Goal: Information Seeking & Learning: Find specific fact

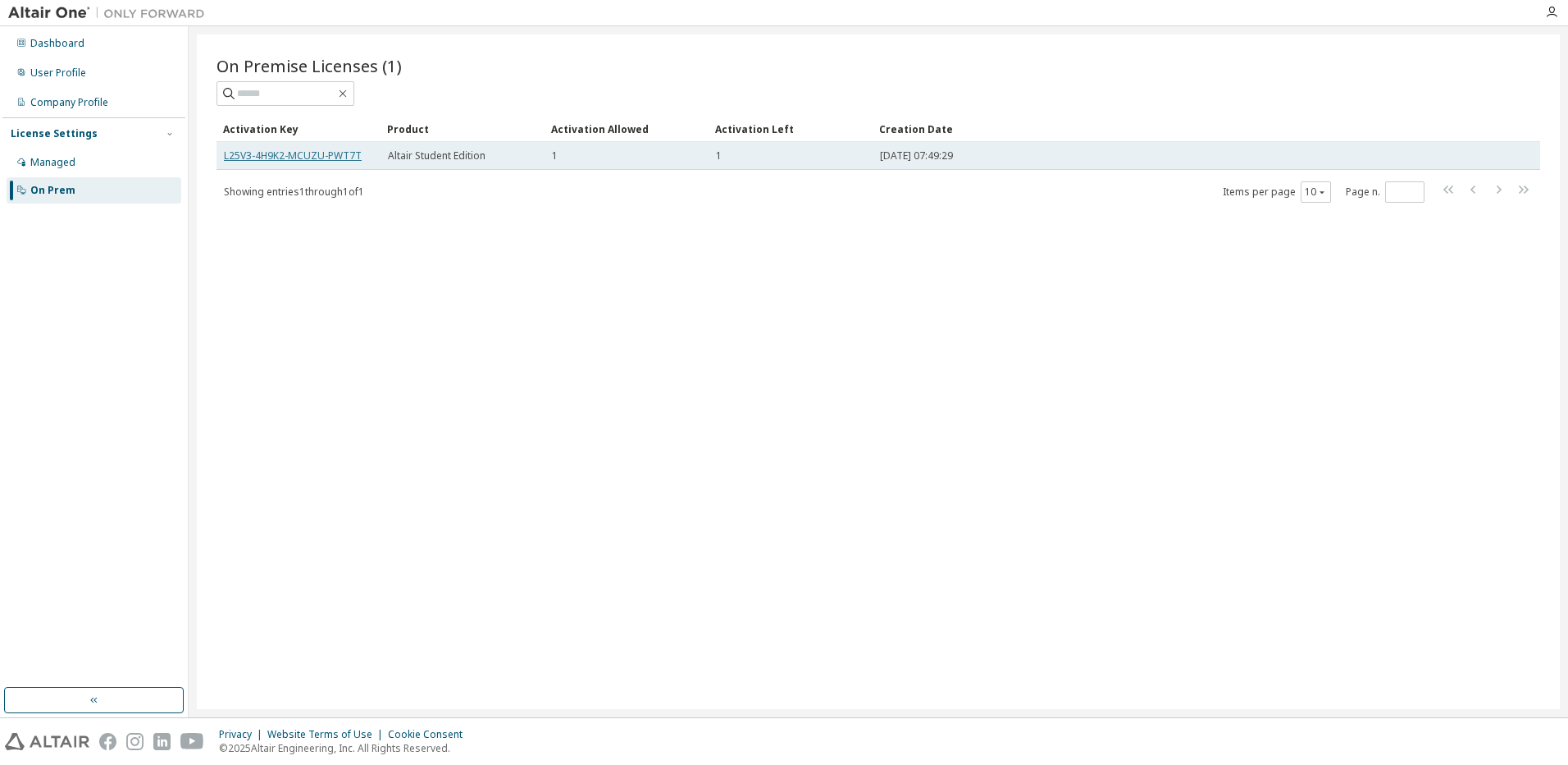
click at [246, 154] on link "L25V3-4H9K2-MCUZU-PWT7T" at bounding box center [293, 154] width 138 height 14
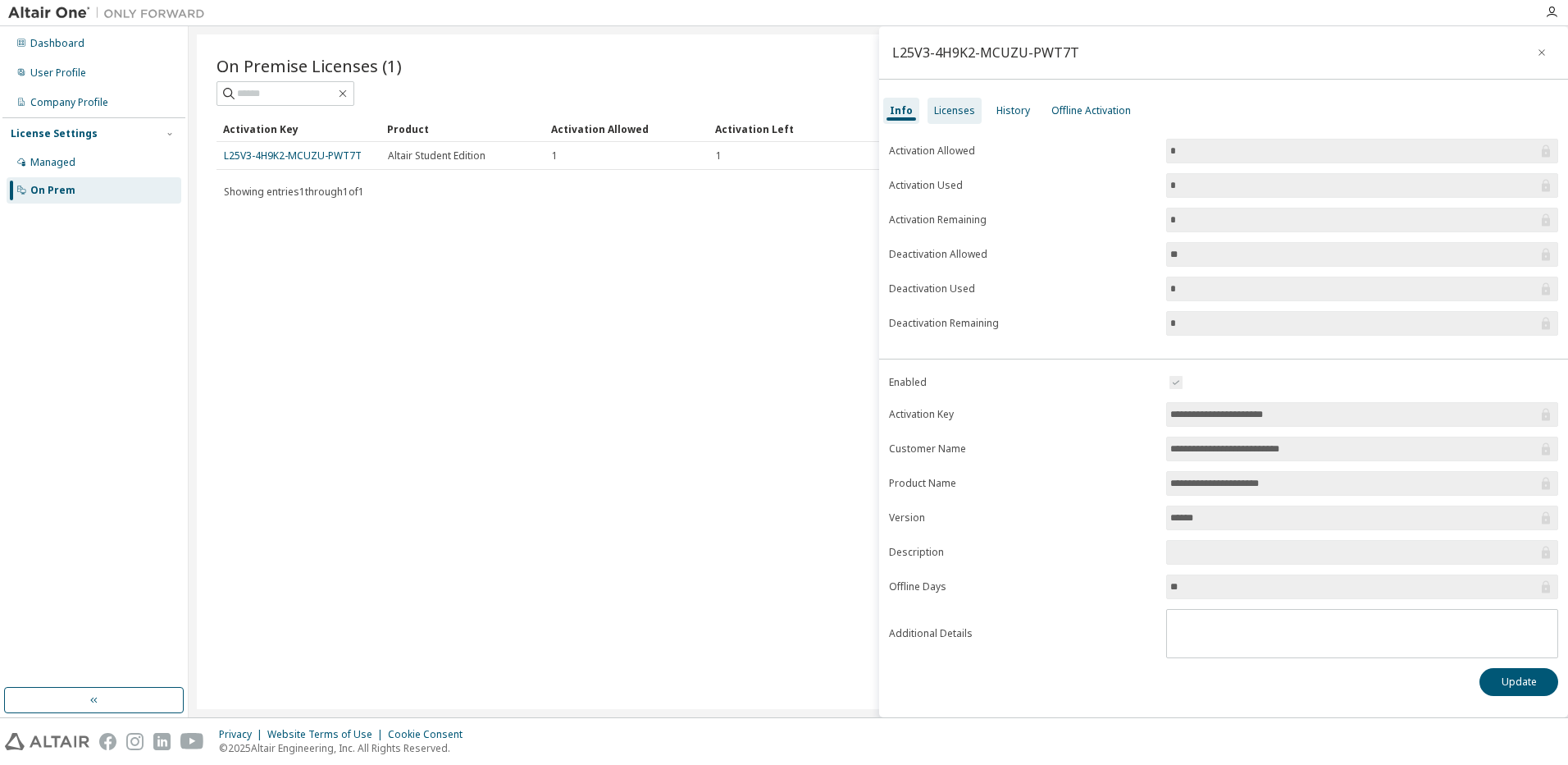
click at [959, 111] on div "Licenses" at bounding box center [954, 110] width 41 height 13
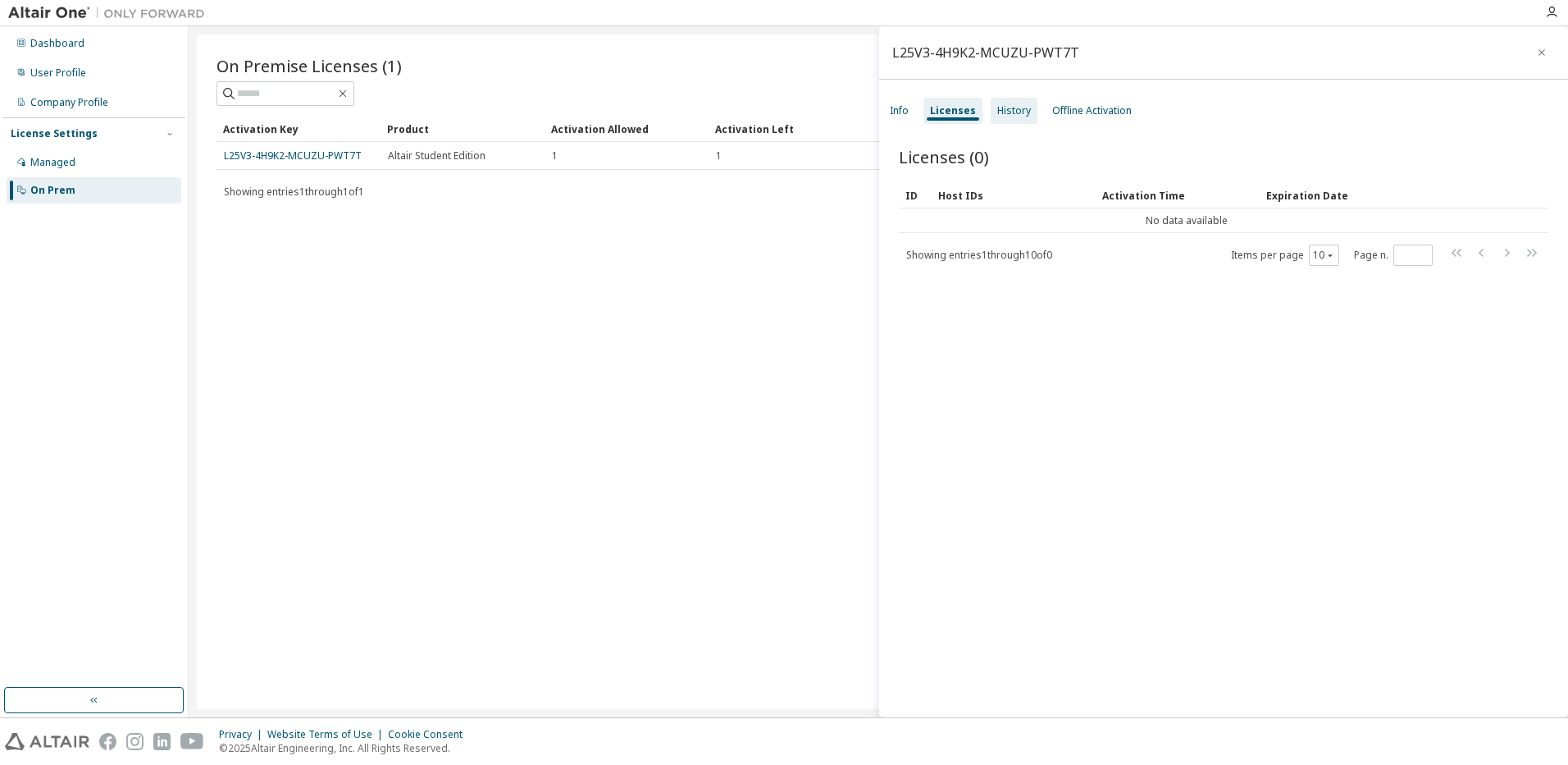
click at [1016, 109] on div "History" at bounding box center [1014, 110] width 34 height 13
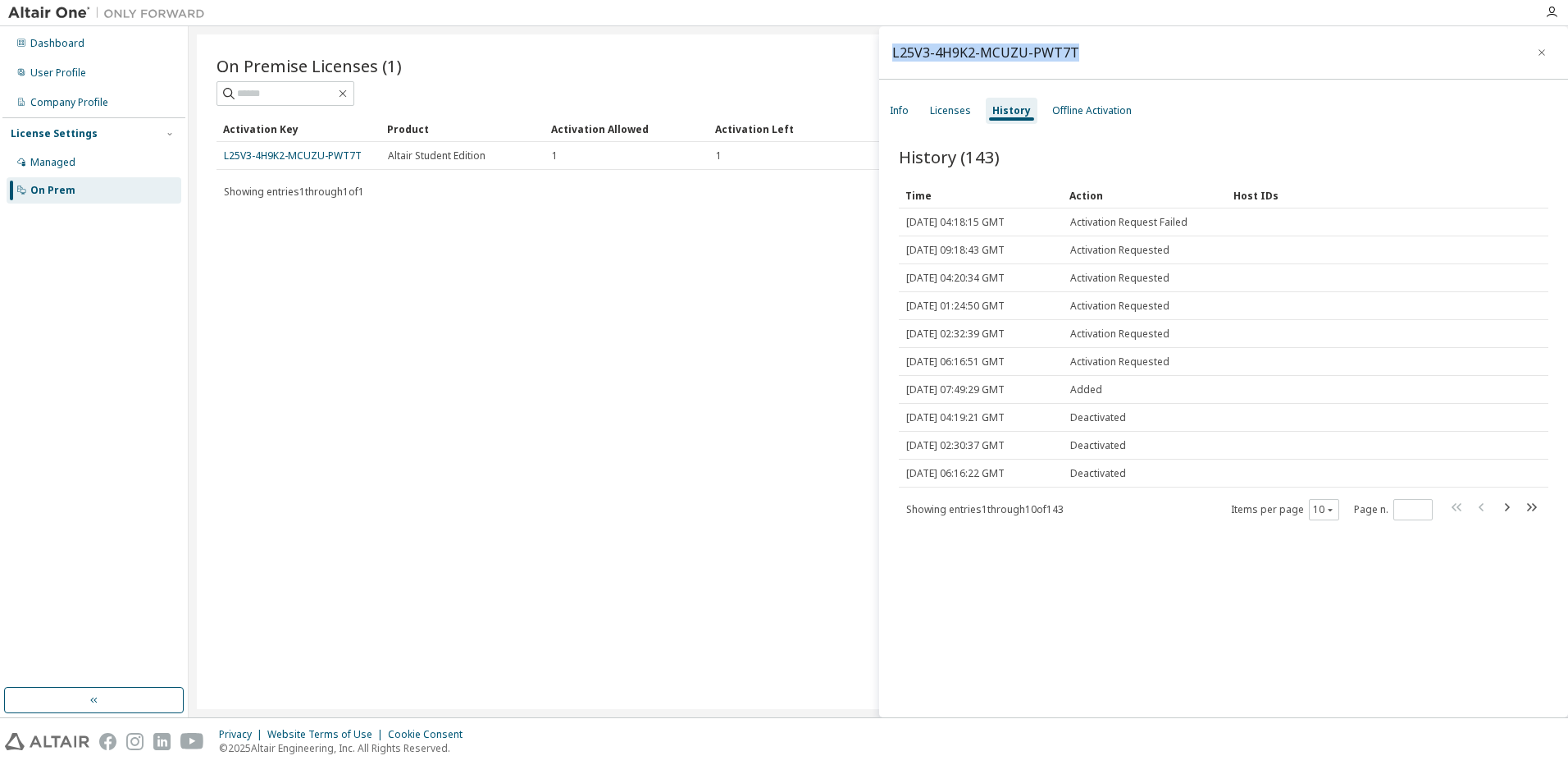
drag, startPoint x: 1134, startPoint y: 33, endPoint x: 892, endPoint y: 44, distance: 242.2
click at [892, 44] on div "L25V3-4H9K2-MCUZU-PWT7T" at bounding box center [1224, 53] width 689 height 53
copy div "L25V3-4H9K2-MCUZU-PWT7T"
